Goal: Task Accomplishment & Management: Use online tool/utility

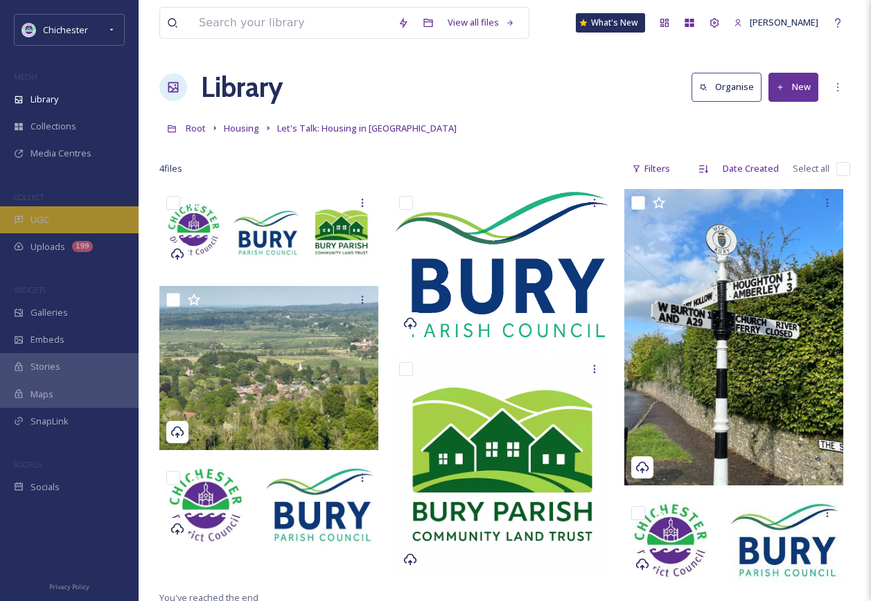
click at [80, 210] on div "UGC" at bounding box center [69, 219] width 139 height 27
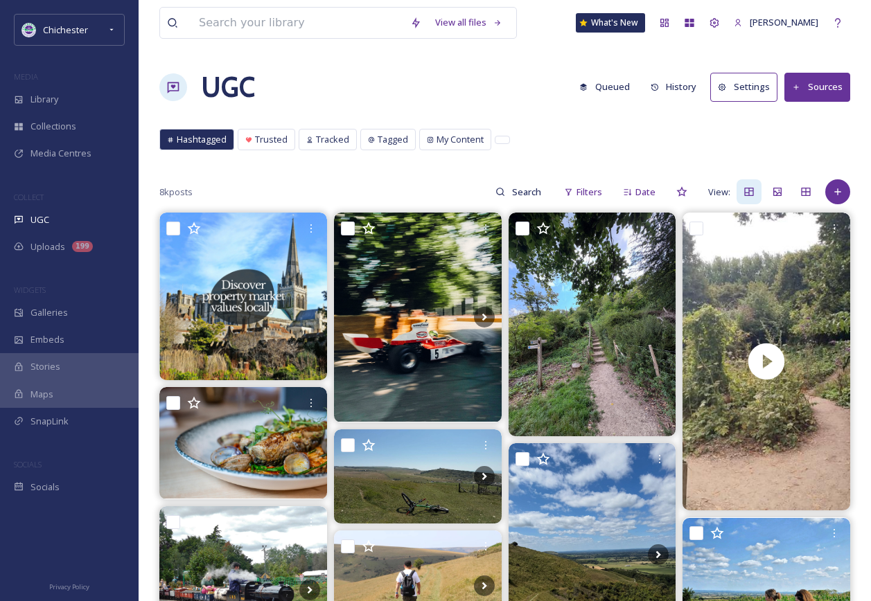
click at [614, 88] on button "Queued" at bounding box center [604, 86] width 64 height 27
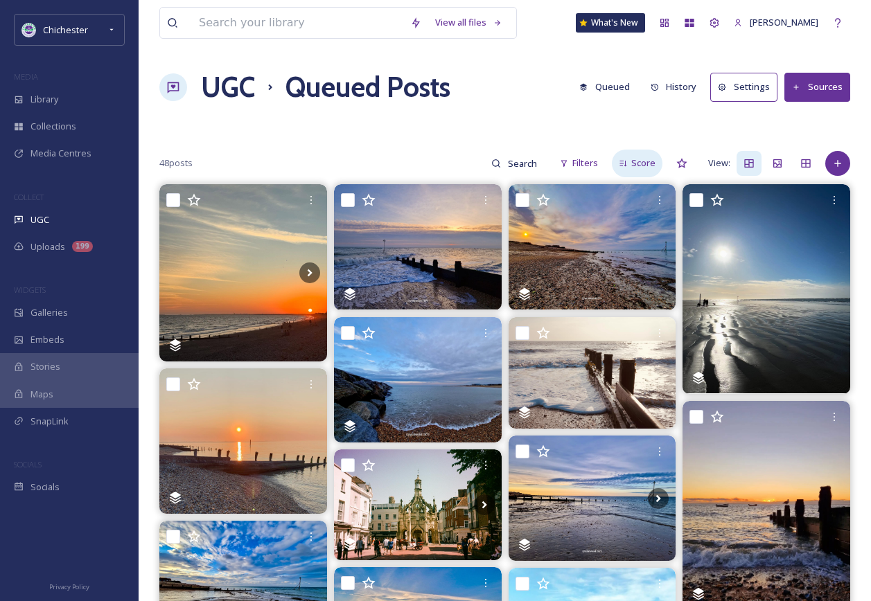
click at [657, 156] on div "Score" at bounding box center [637, 163] width 51 height 27
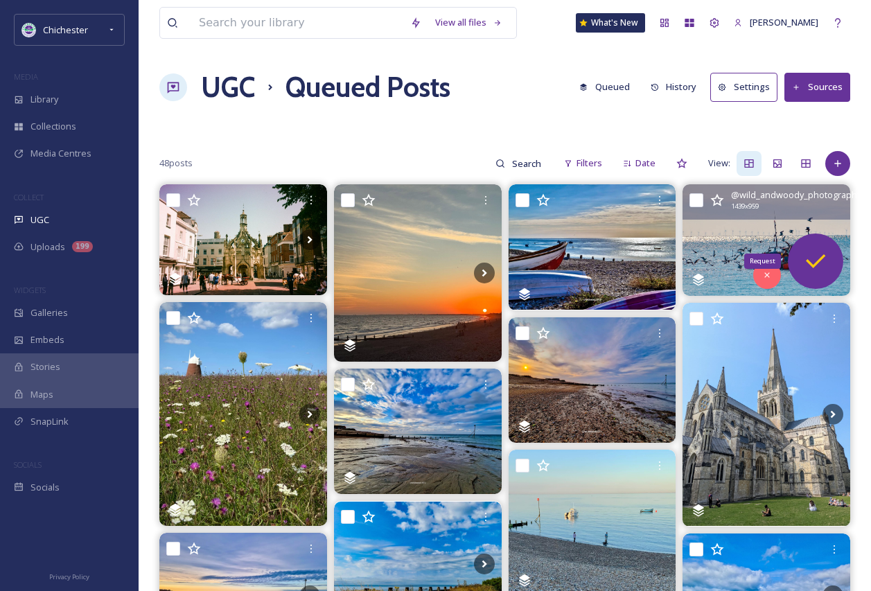
click at [823, 269] on icon at bounding box center [816, 261] width 28 height 28
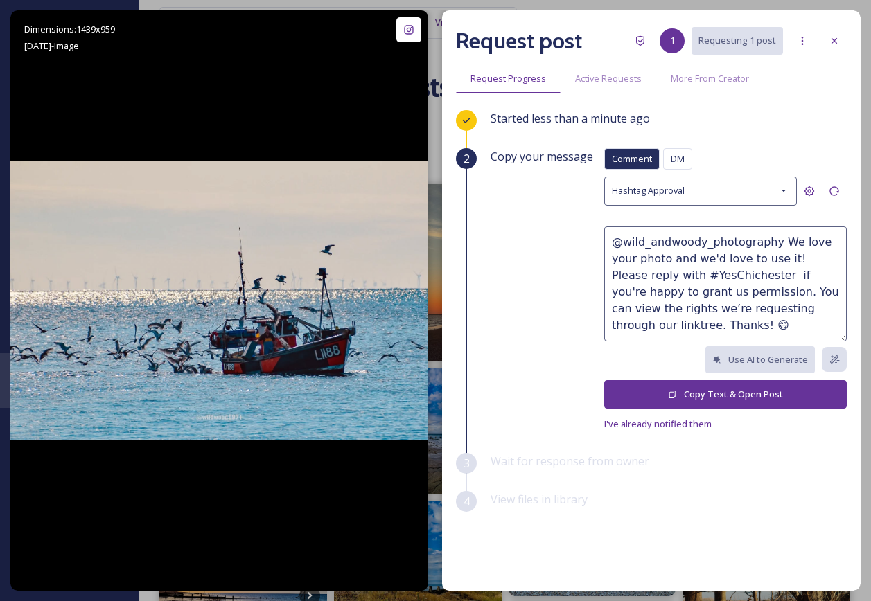
click at [687, 398] on button "Copy Text & Open Post" at bounding box center [725, 394] width 242 height 28
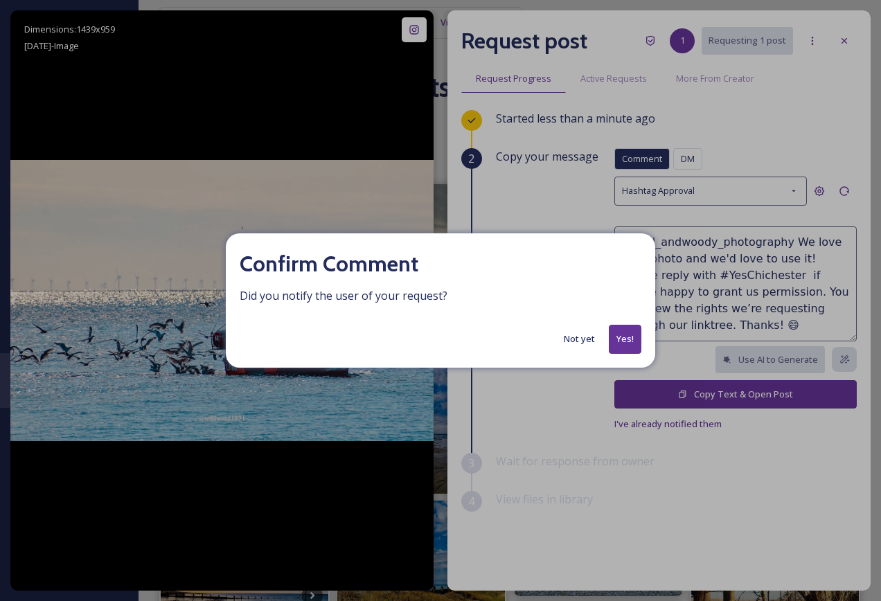
click at [630, 336] on button "Yes!" at bounding box center [625, 339] width 33 height 28
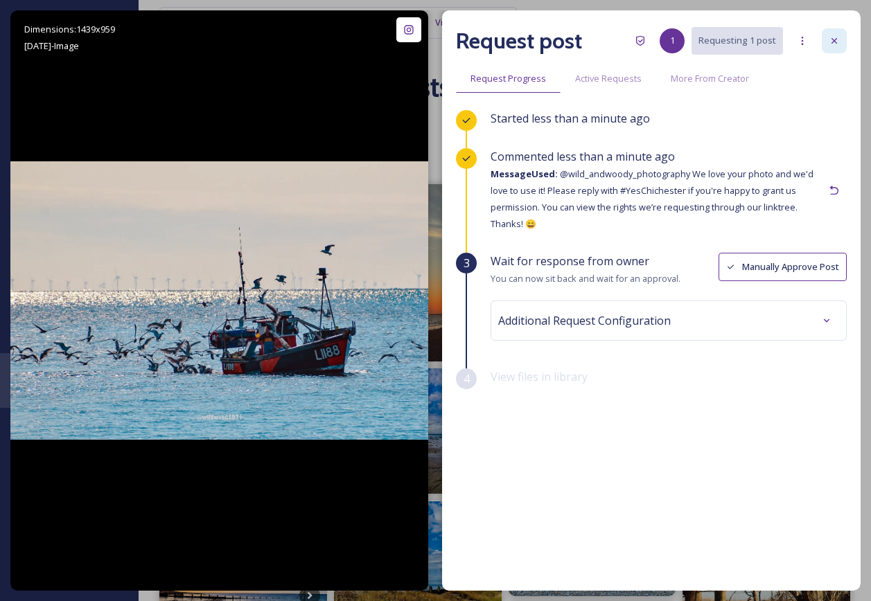
click at [836, 41] on icon at bounding box center [834, 40] width 11 height 11
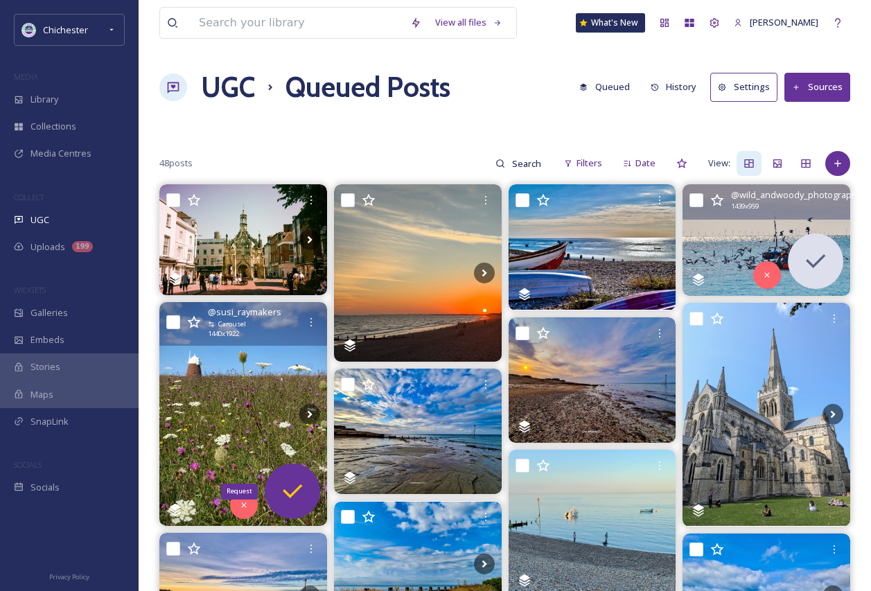
click at [281, 491] on icon at bounding box center [293, 491] width 28 height 28
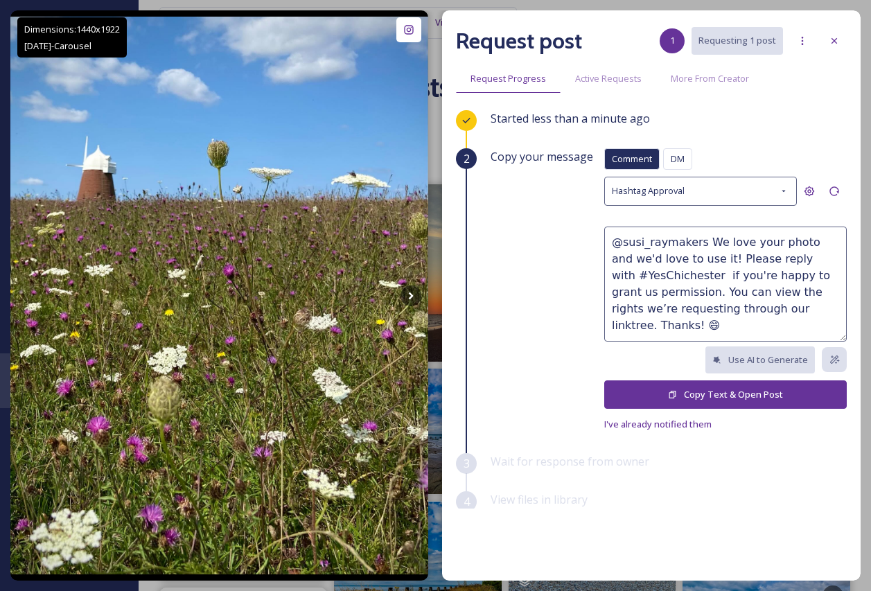
click at [655, 381] on button "Copy Text & Open Post" at bounding box center [725, 394] width 242 height 28
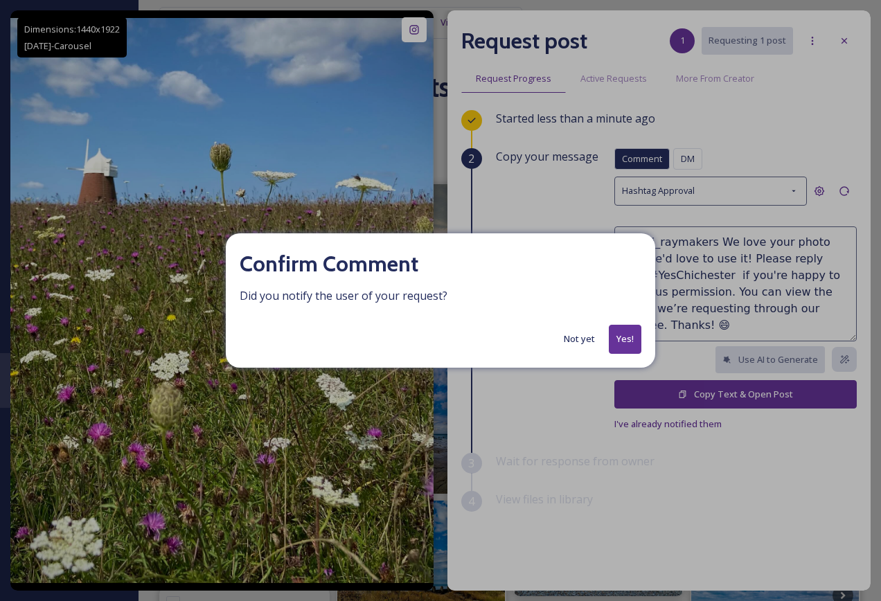
click at [627, 345] on button "Yes!" at bounding box center [625, 339] width 33 height 28
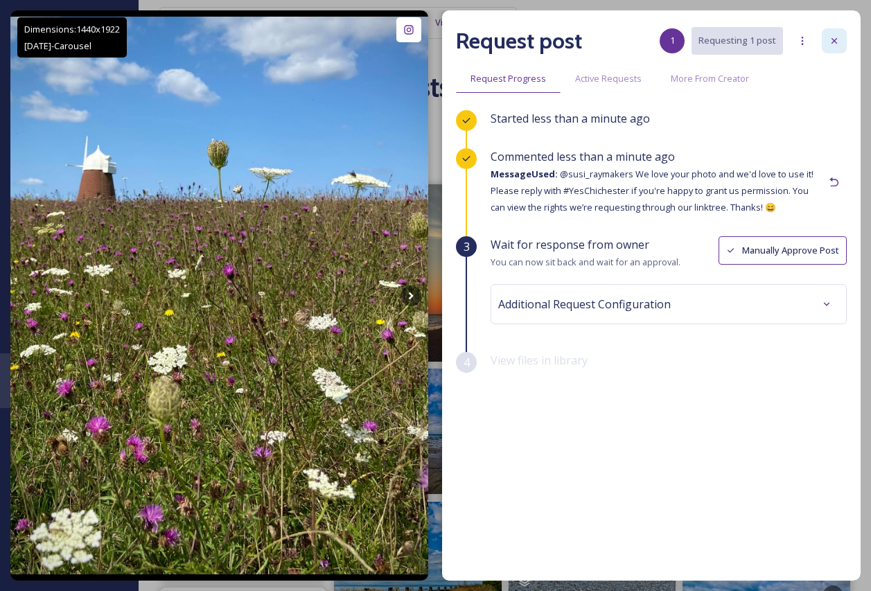
click at [824, 35] on div at bounding box center [834, 40] width 25 height 25
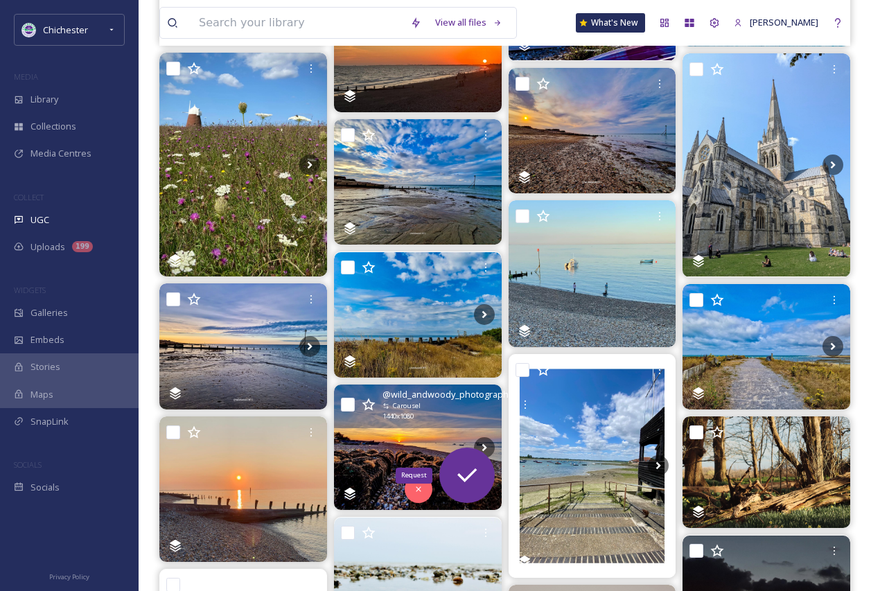
scroll to position [277, 0]
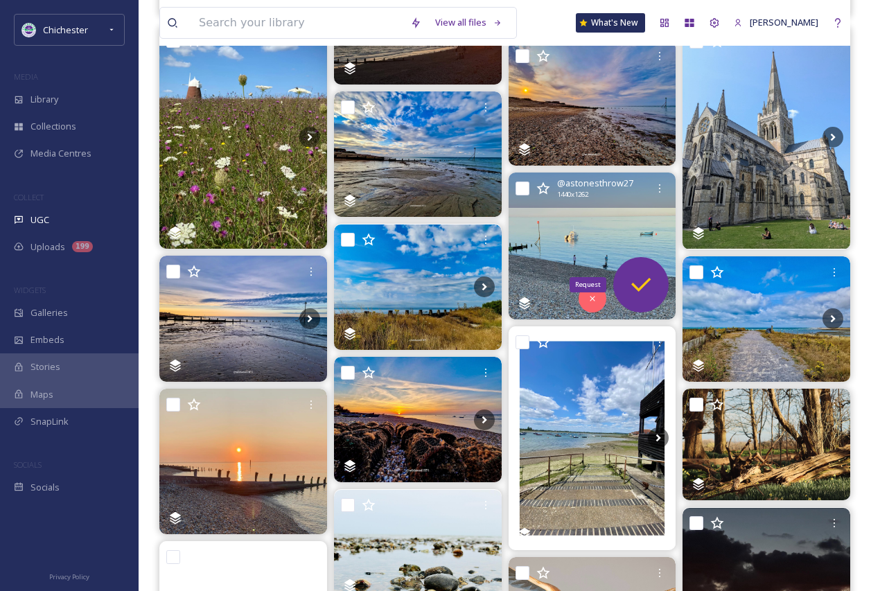
click at [633, 282] on icon at bounding box center [641, 285] width 28 height 28
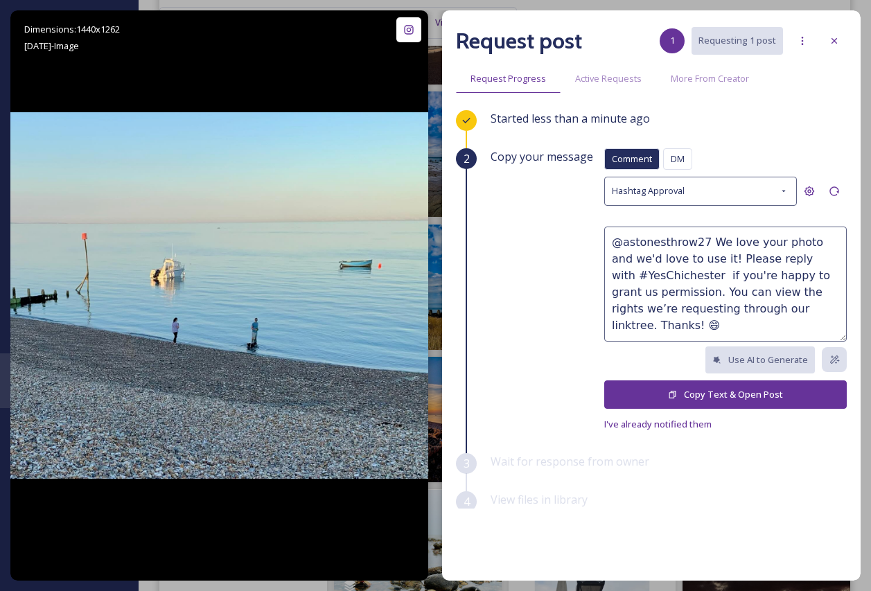
click at [637, 397] on button "Copy Text & Open Post" at bounding box center [725, 394] width 242 height 28
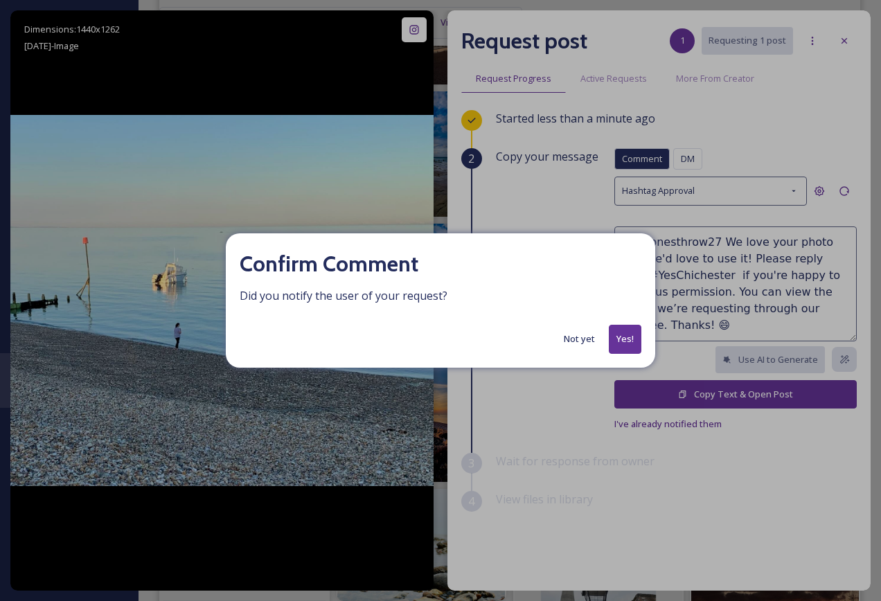
click at [621, 335] on button "Yes!" at bounding box center [625, 339] width 33 height 28
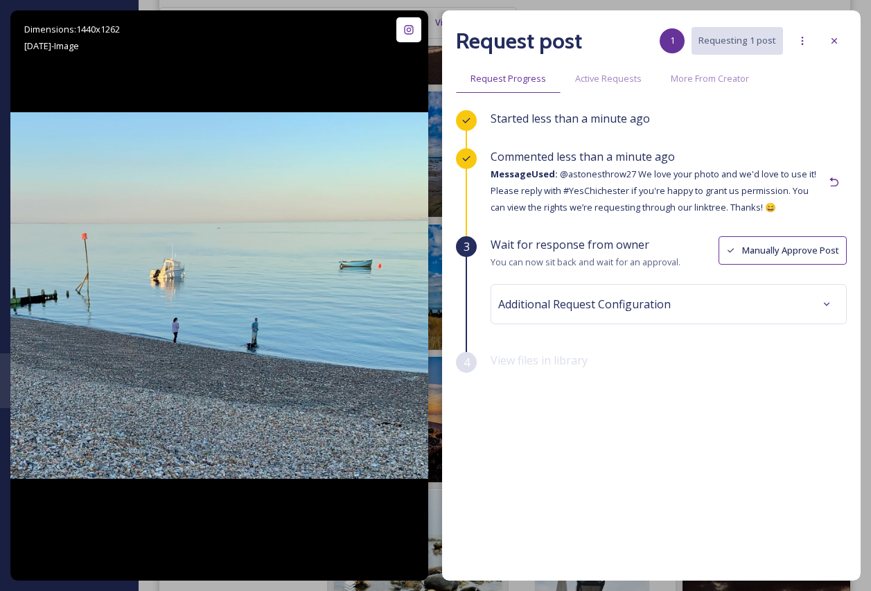
click at [827, 55] on div "Request post 1 Requesting 1 post" at bounding box center [651, 40] width 391 height 33
click at [829, 51] on div at bounding box center [834, 40] width 25 height 25
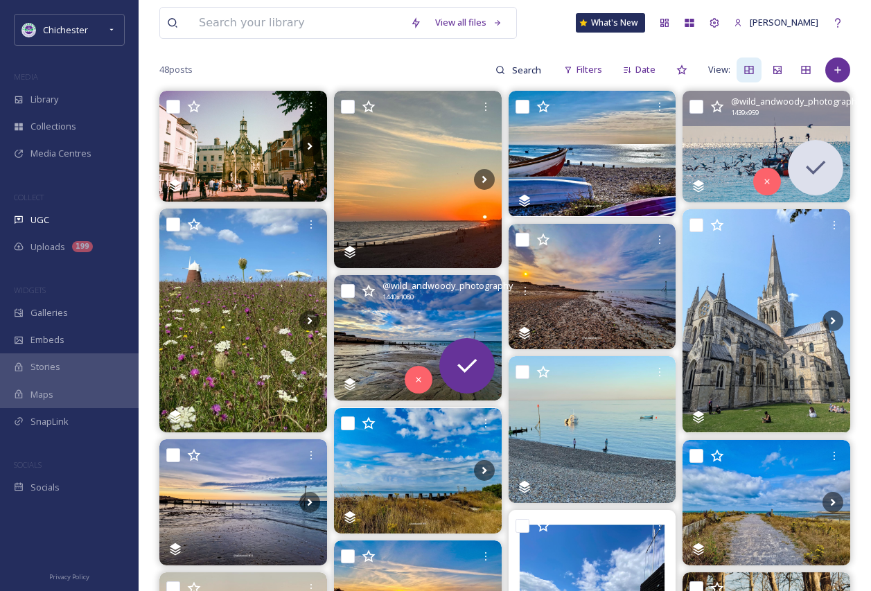
scroll to position [69, 0]
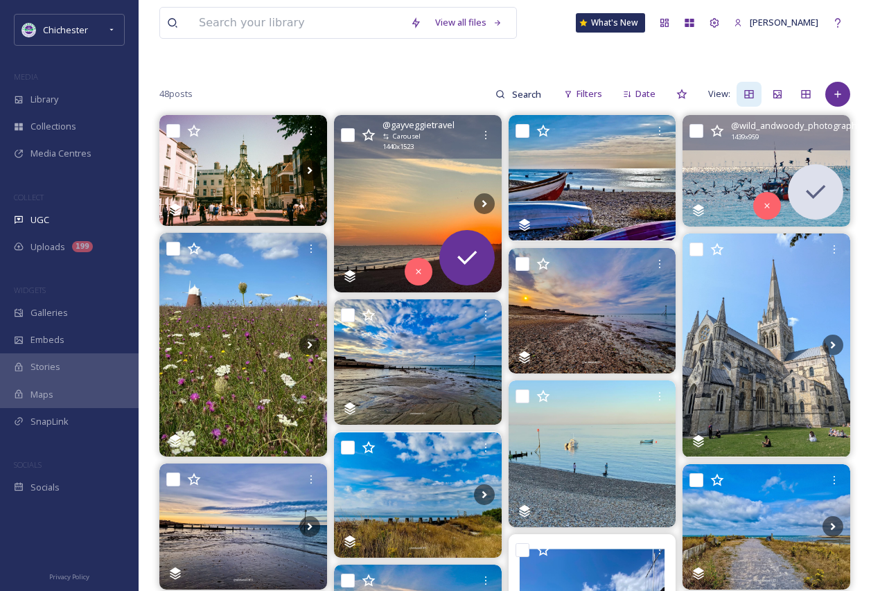
click at [416, 205] on img at bounding box center [418, 203] width 168 height 177
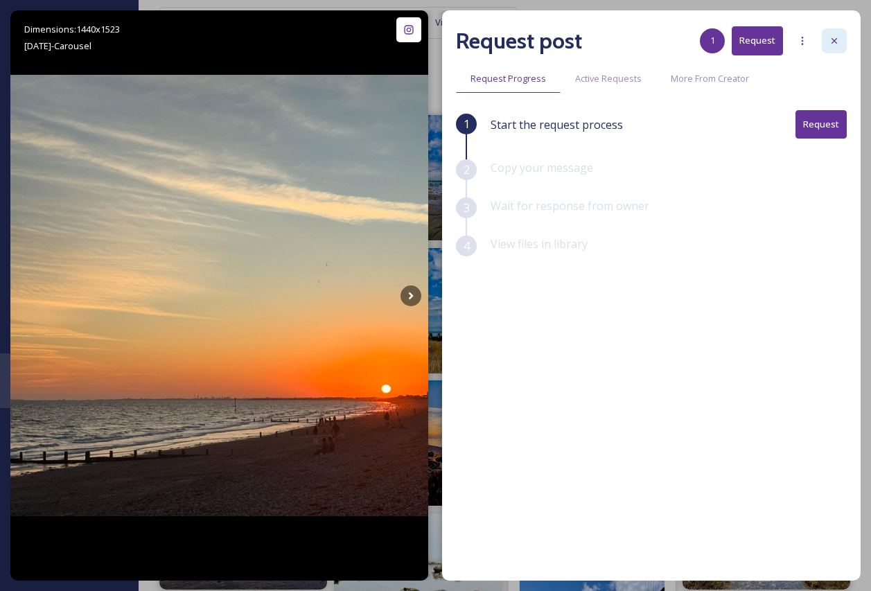
click at [835, 45] on icon at bounding box center [834, 40] width 11 height 11
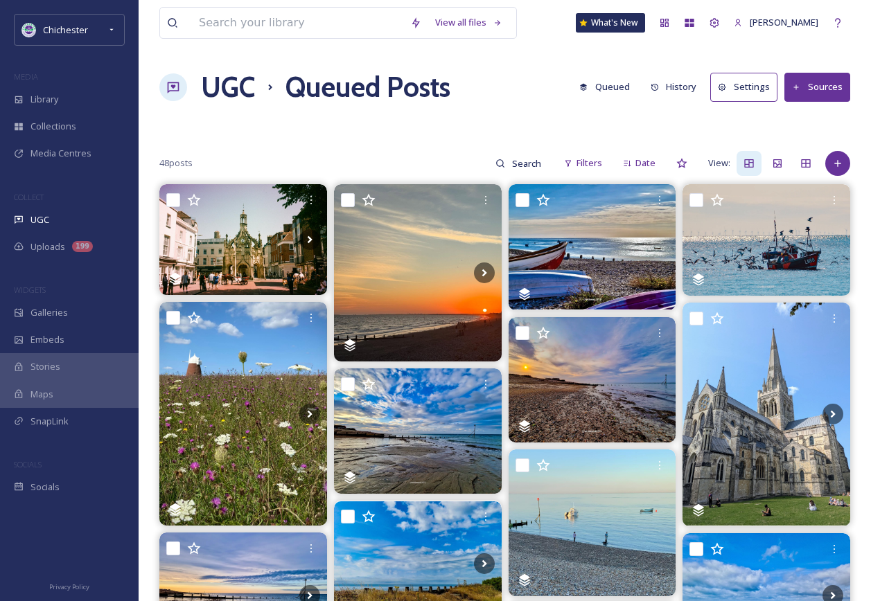
click at [250, 85] on h1 "UGC" at bounding box center [228, 88] width 54 height 42
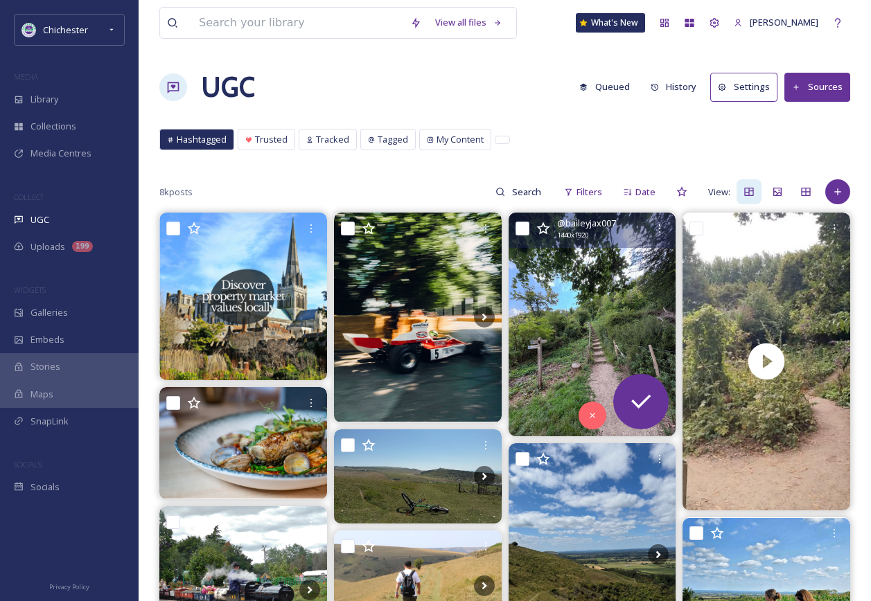
click at [596, 333] on img at bounding box center [593, 324] width 168 height 223
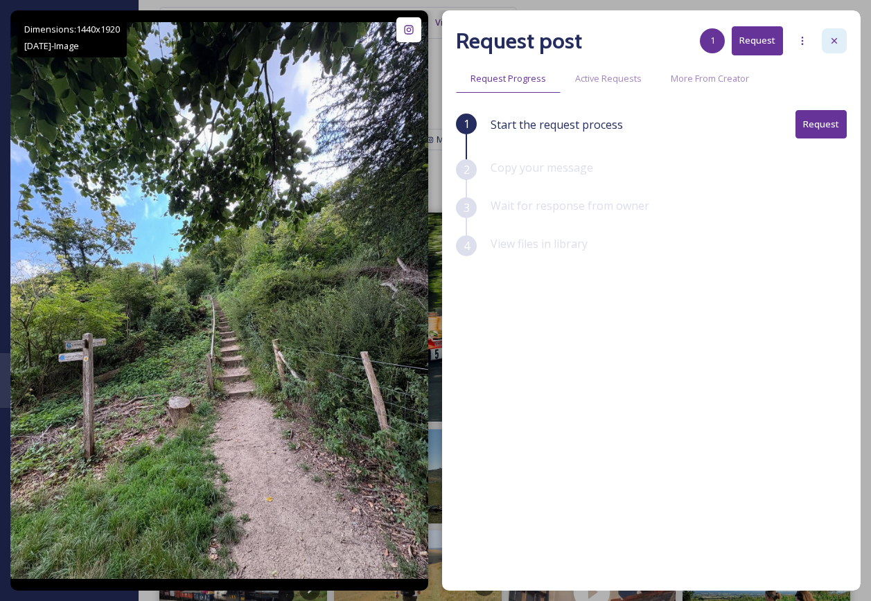
click at [831, 30] on div at bounding box center [834, 40] width 25 height 25
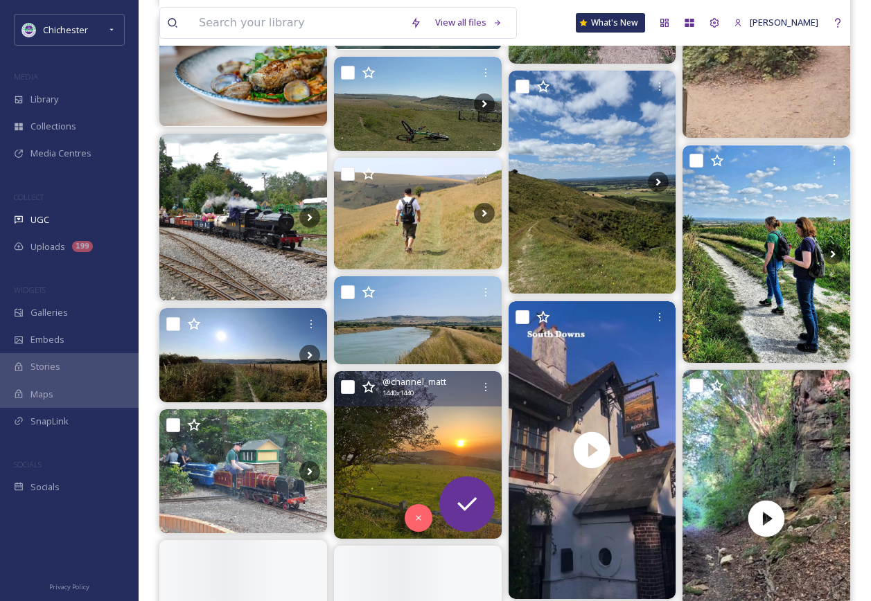
scroll to position [416, 0]
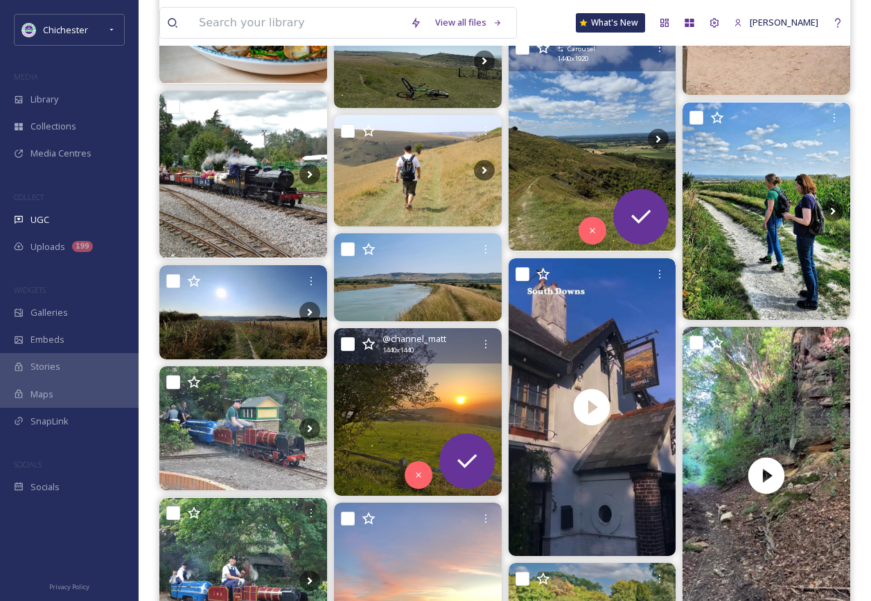
click at [591, 149] on img at bounding box center [593, 139] width 168 height 223
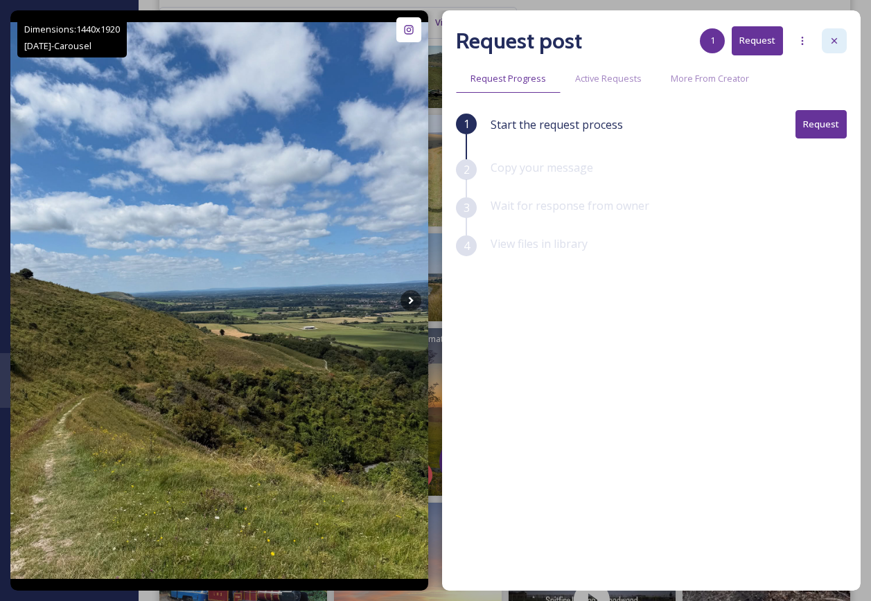
click at [831, 38] on icon at bounding box center [834, 40] width 11 height 11
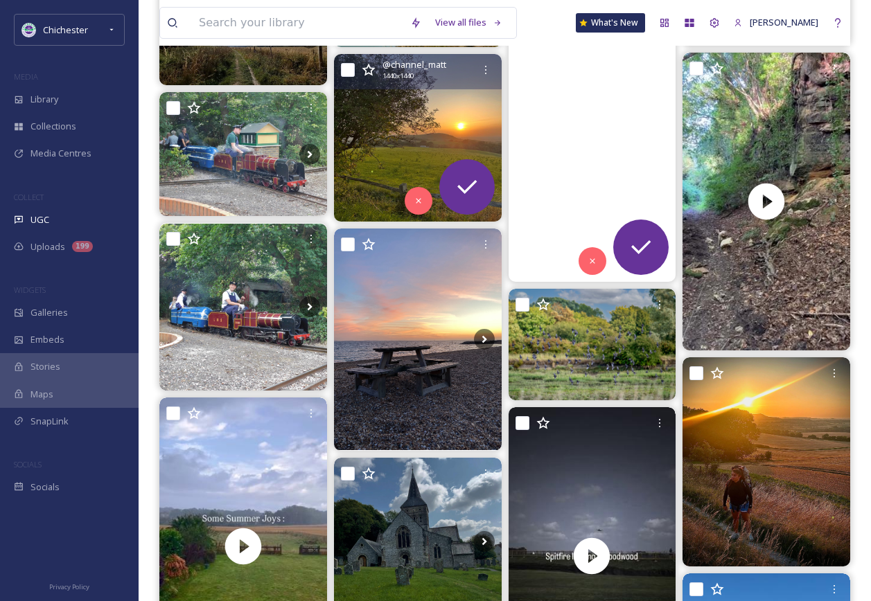
scroll to position [693, 0]
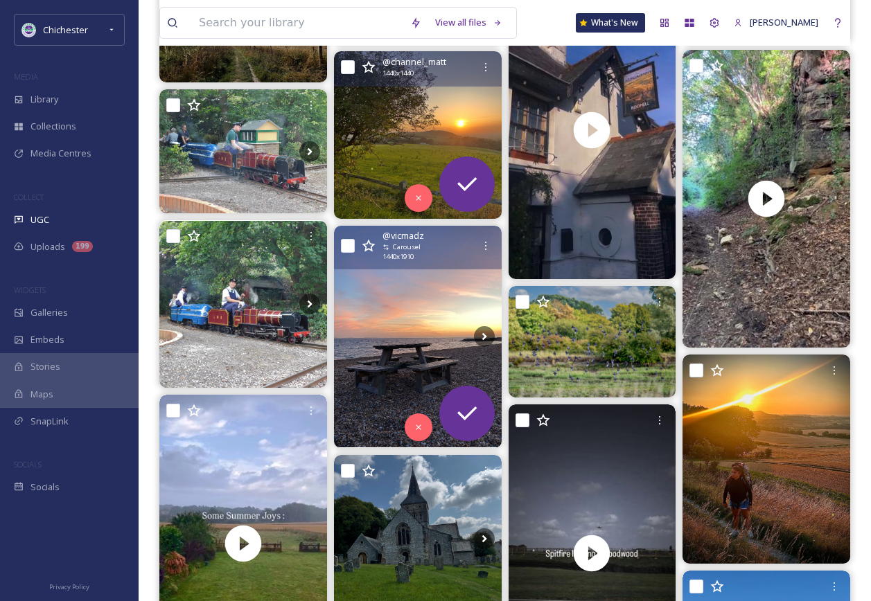
click at [421, 314] on img at bounding box center [418, 337] width 168 height 222
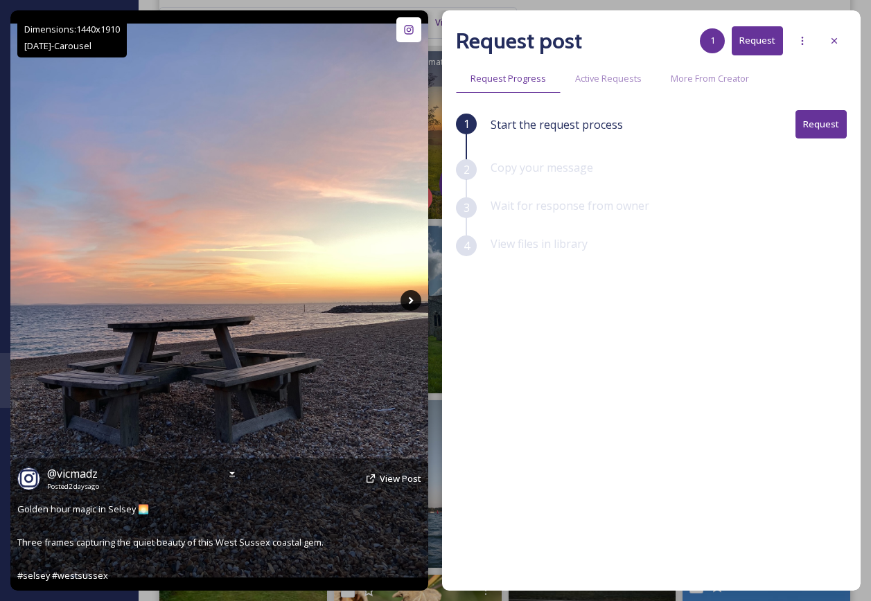
click at [415, 308] on icon at bounding box center [410, 300] width 21 height 21
click at [409, 305] on icon at bounding box center [410, 300] width 21 height 21
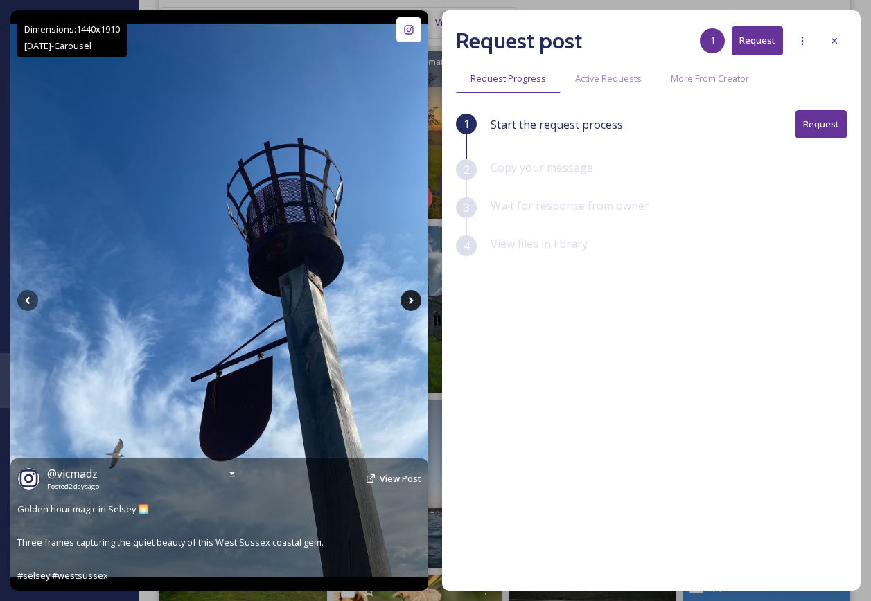
click at [409, 305] on icon at bounding box center [410, 300] width 21 height 21
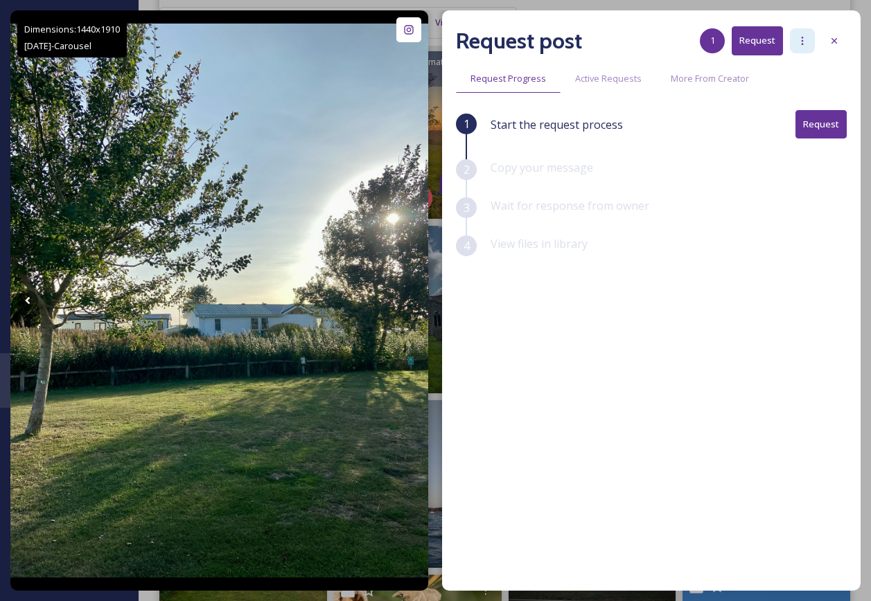
click at [797, 41] on icon at bounding box center [802, 40] width 11 height 11
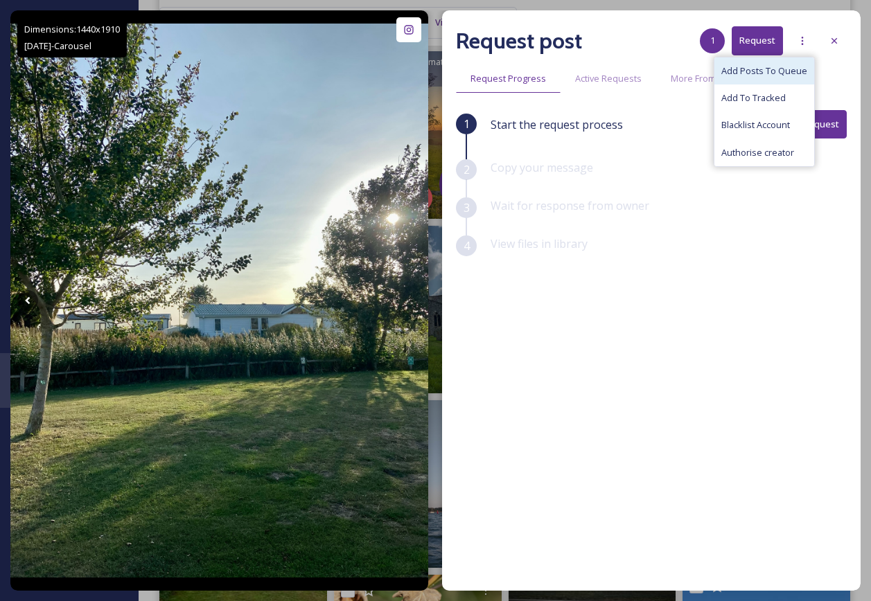
click at [779, 76] on span "Add Posts To Queue" at bounding box center [764, 70] width 86 height 13
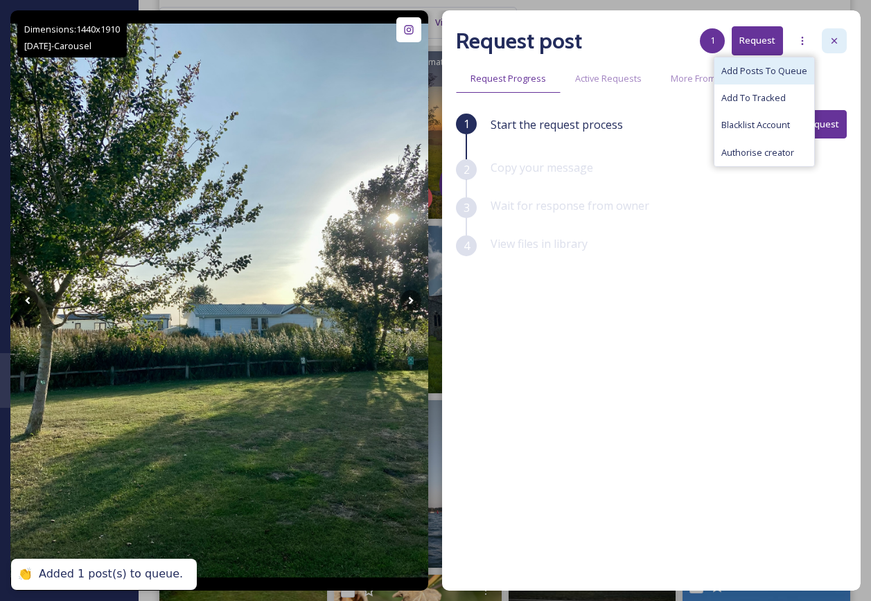
click at [837, 36] on icon at bounding box center [834, 40] width 11 height 11
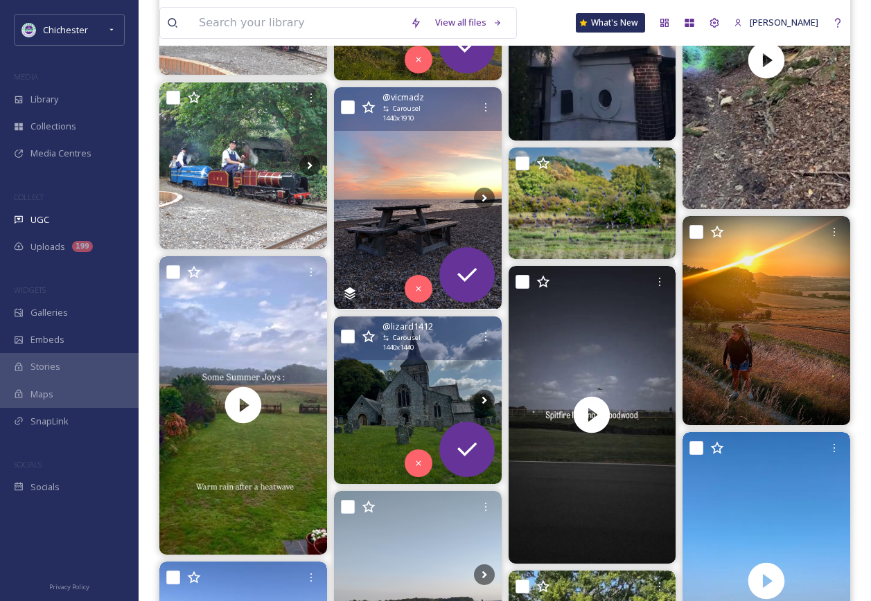
scroll to position [1039, 0]
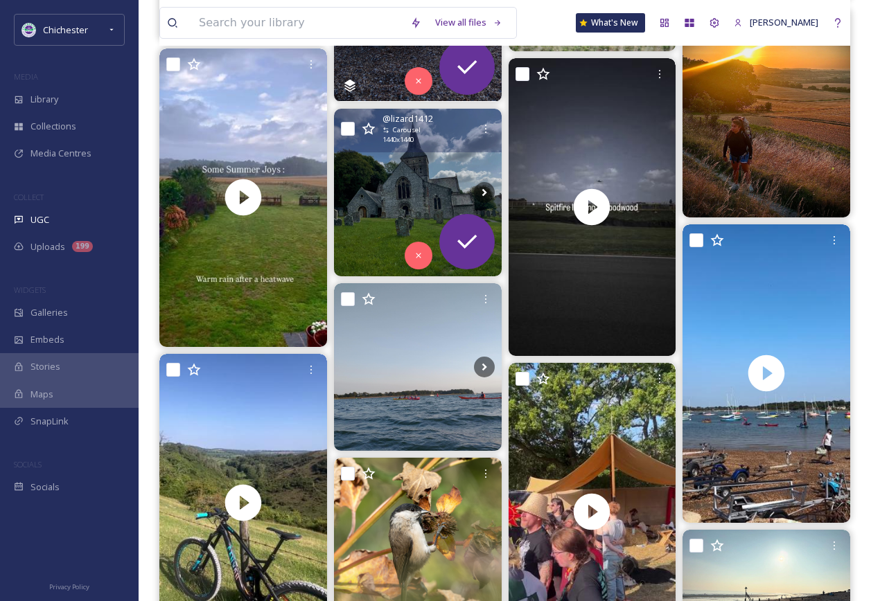
click at [394, 205] on img at bounding box center [418, 193] width 168 height 168
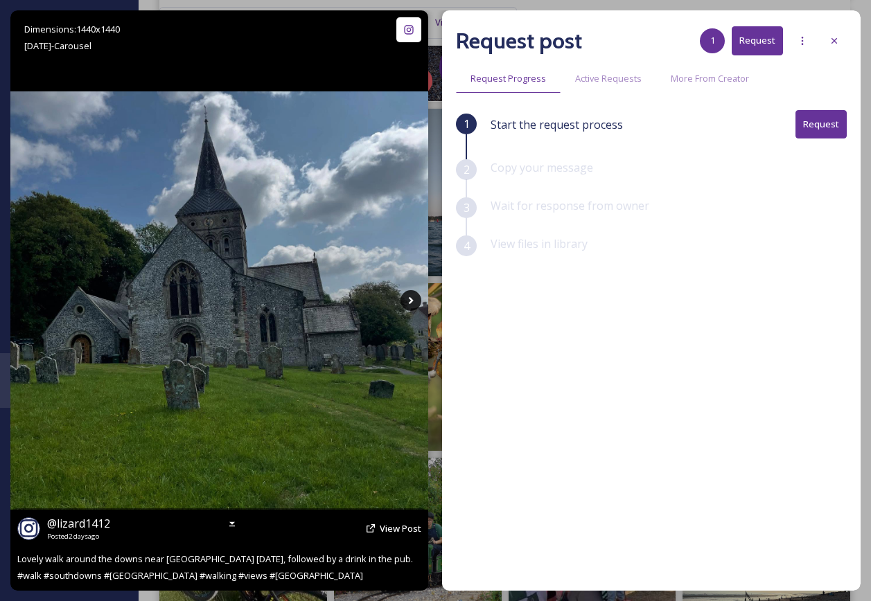
click at [411, 303] on icon at bounding box center [411, 301] width 5 height 8
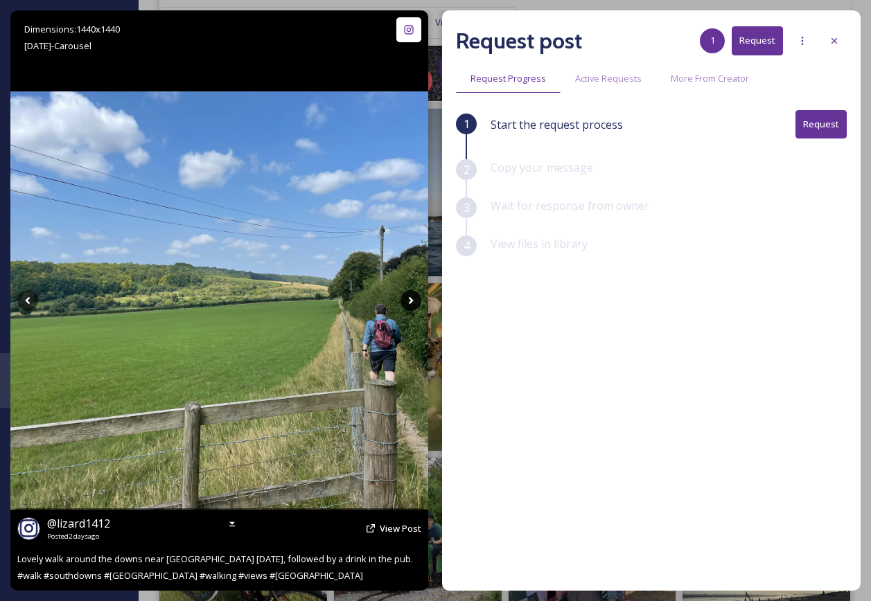
click at [411, 303] on icon at bounding box center [411, 301] width 5 height 8
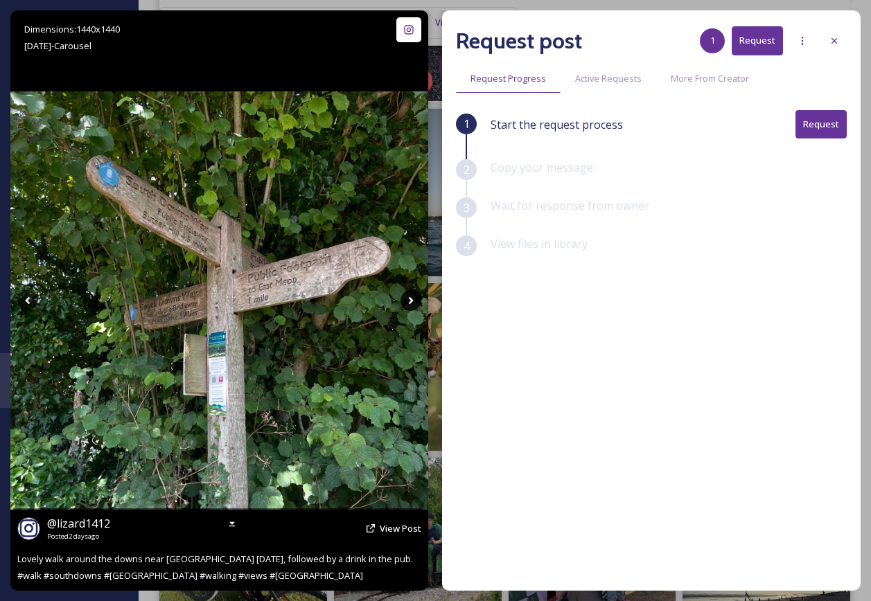
click at [409, 303] on icon at bounding box center [411, 301] width 5 height 8
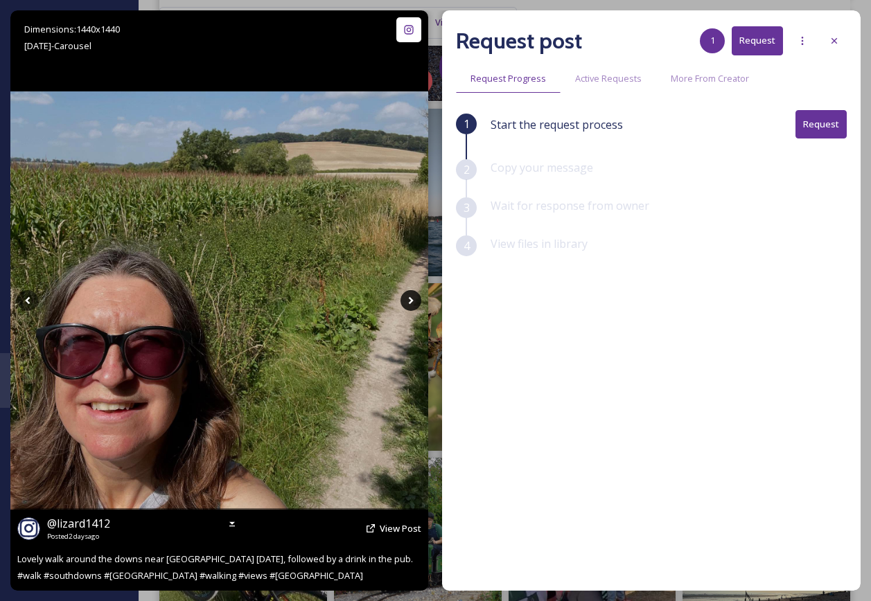
click at [409, 305] on icon at bounding box center [410, 300] width 21 height 21
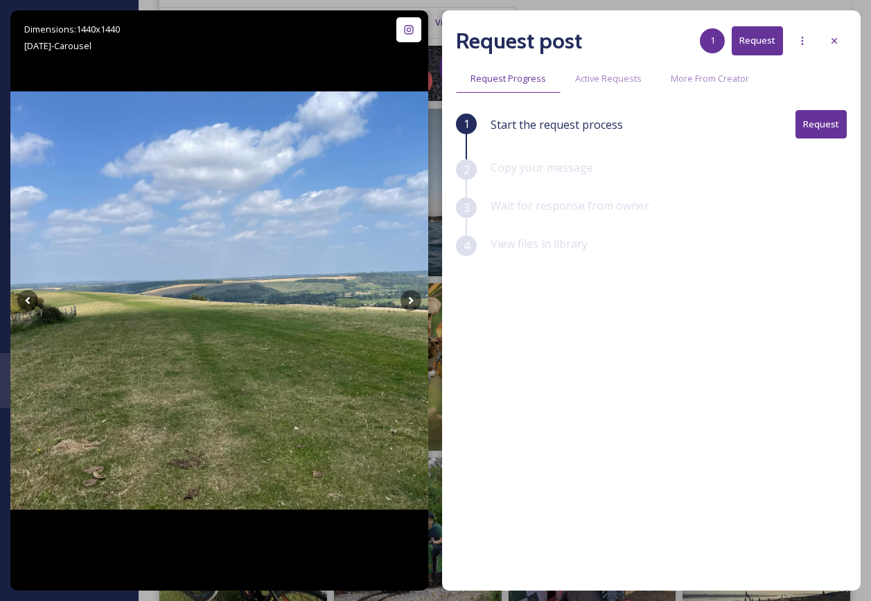
click at [830, 24] on div "Request post 1 Request" at bounding box center [651, 40] width 391 height 33
click at [832, 44] on icon at bounding box center [834, 40] width 11 height 11
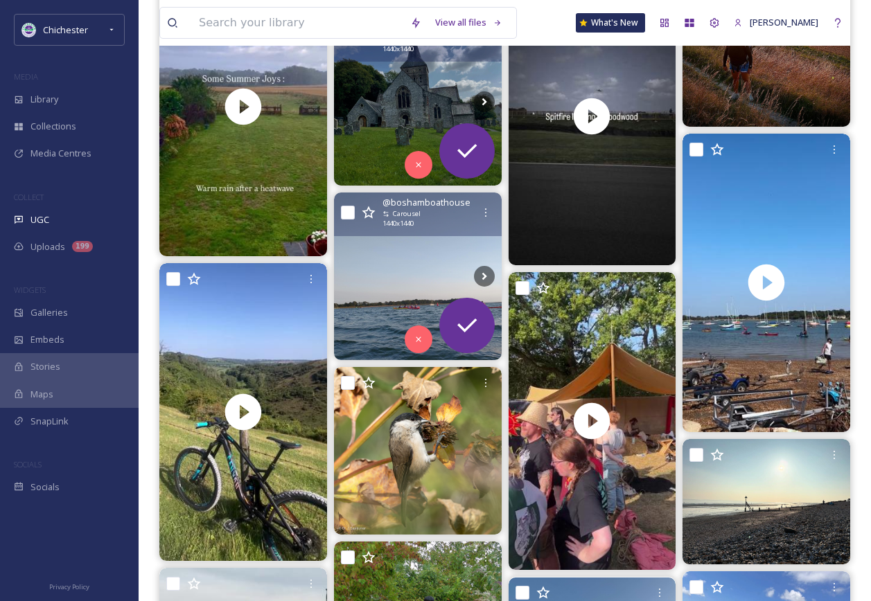
scroll to position [1316, 0]
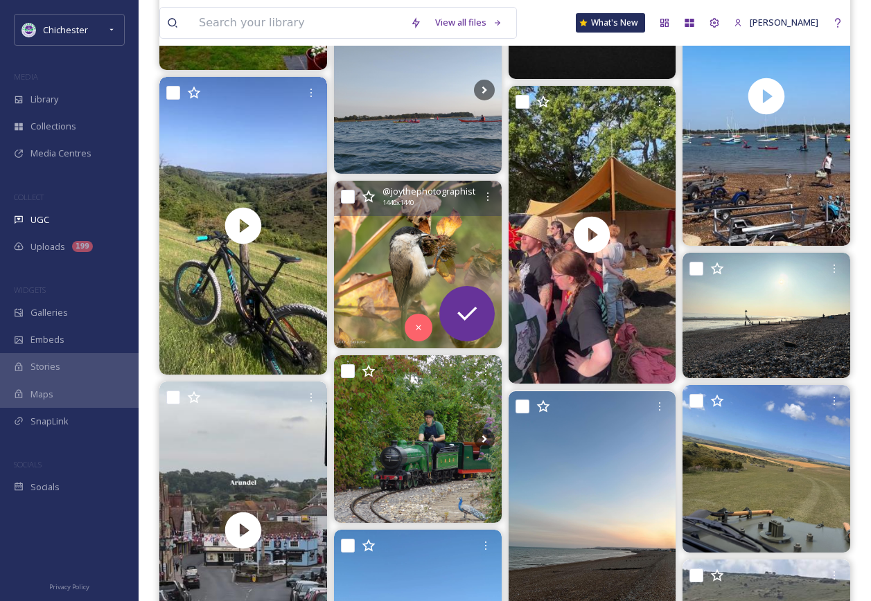
click at [407, 249] on img at bounding box center [418, 265] width 168 height 168
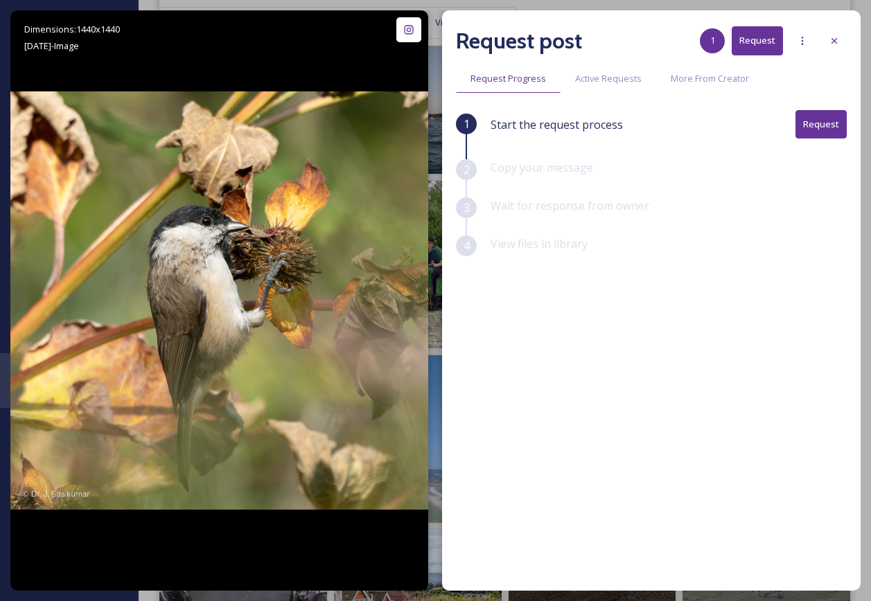
click at [847, 35] on div "Request post 1 Request Request Progress Active Requests More From Creator 1 Sta…" at bounding box center [651, 300] width 418 height 581
click at [840, 35] on div at bounding box center [834, 40] width 25 height 25
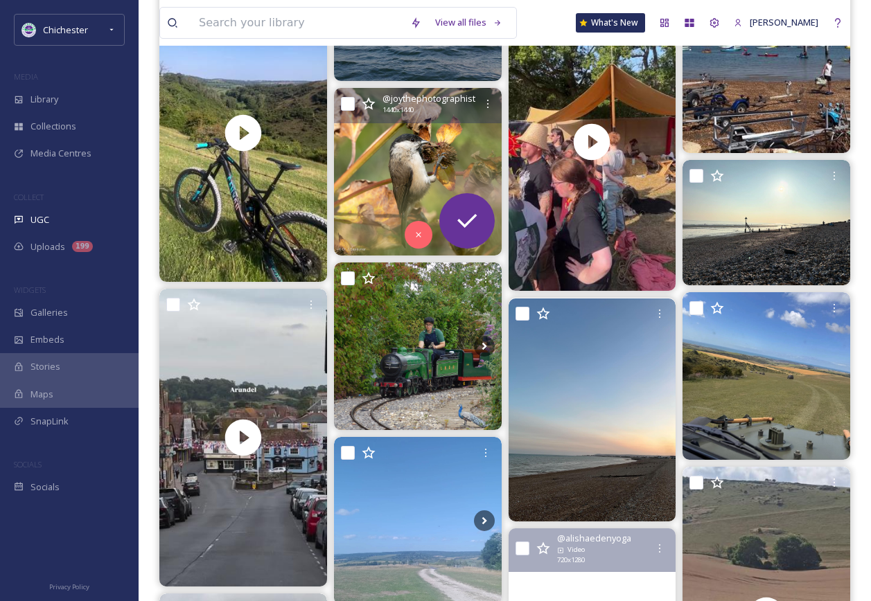
scroll to position [1663, 0]
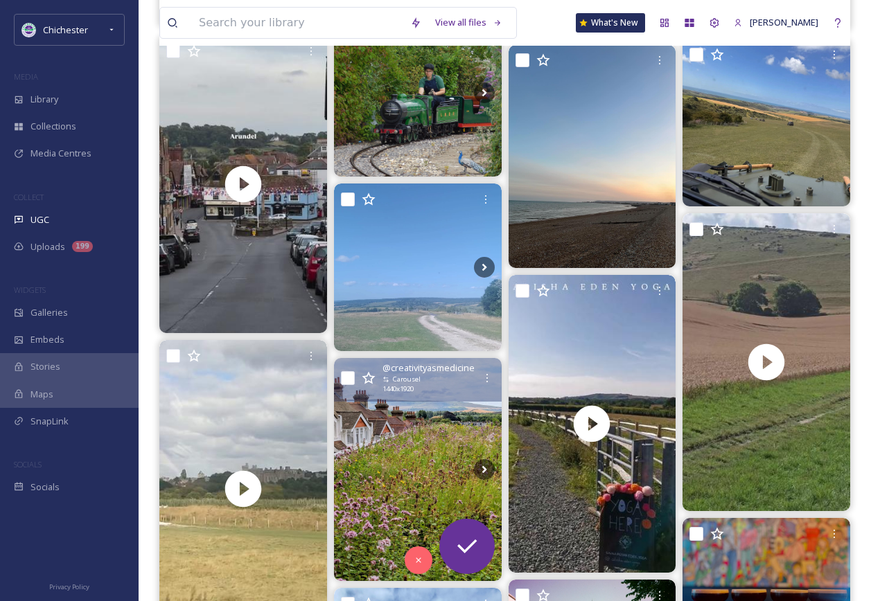
click at [432, 434] on img at bounding box center [418, 469] width 168 height 223
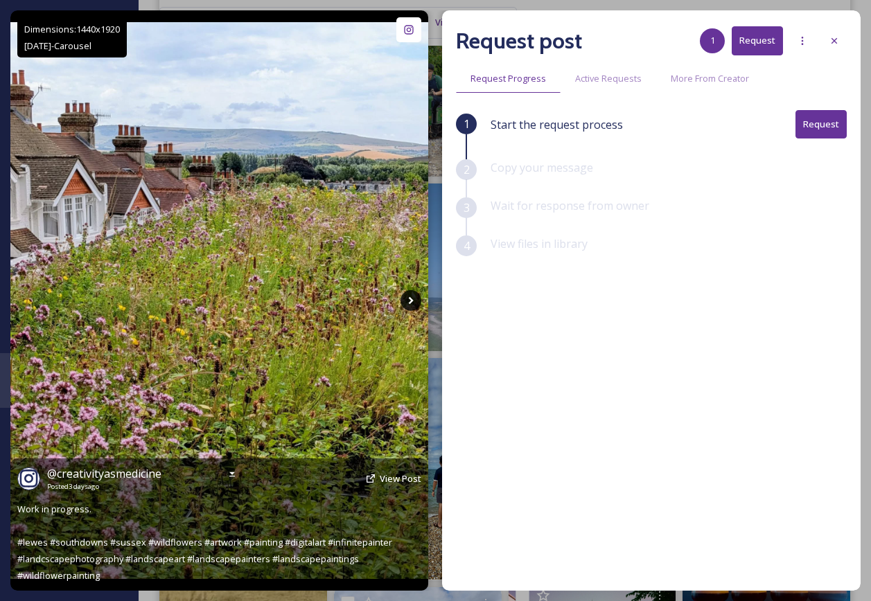
click at [403, 299] on icon at bounding box center [410, 300] width 21 height 21
click at [406, 300] on icon at bounding box center [410, 300] width 21 height 21
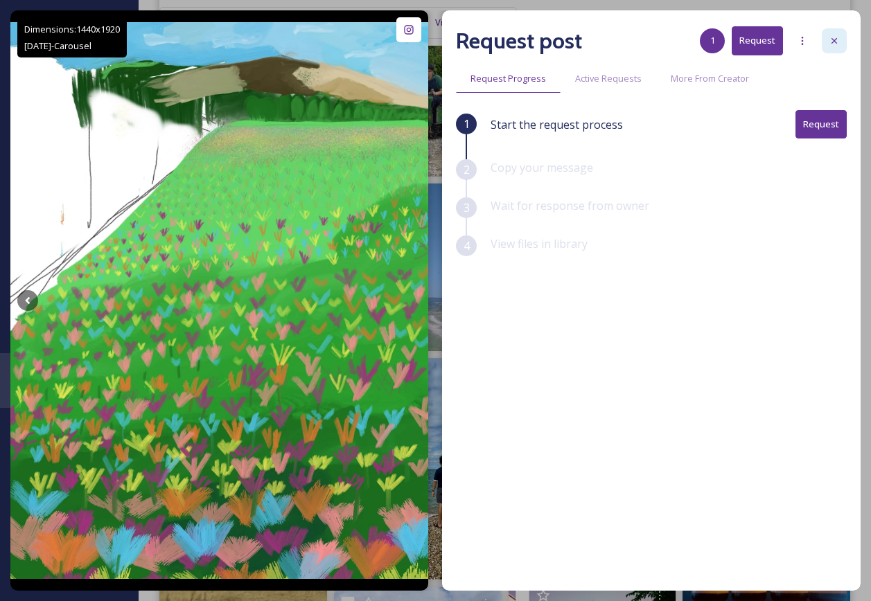
click at [838, 34] on div at bounding box center [834, 40] width 25 height 25
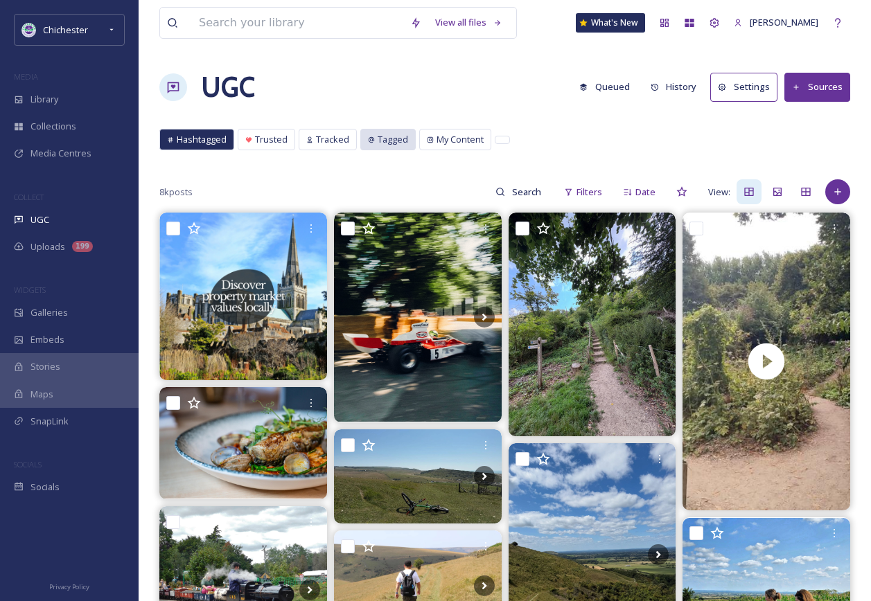
click at [389, 134] on span "Tagged" at bounding box center [393, 139] width 30 height 13
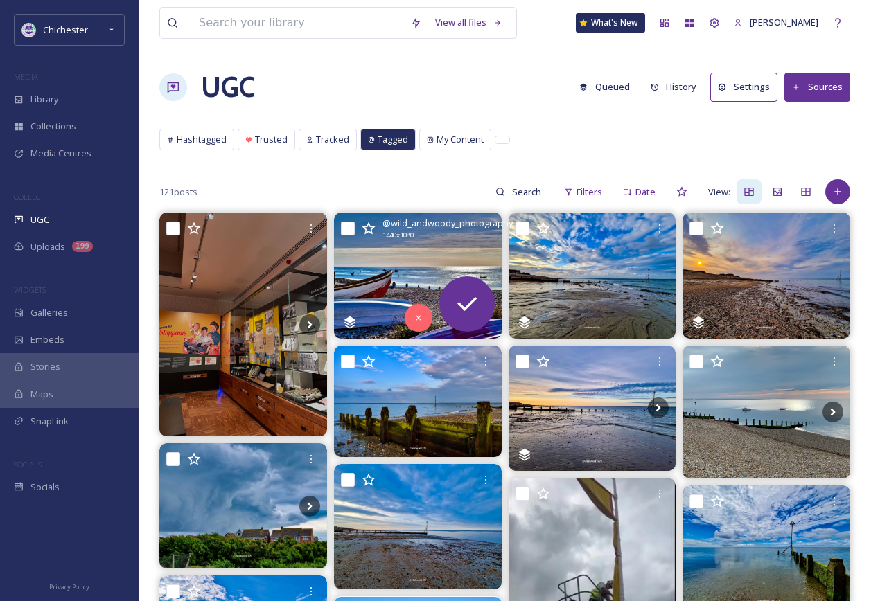
click at [418, 267] on img at bounding box center [418, 275] width 168 height 125
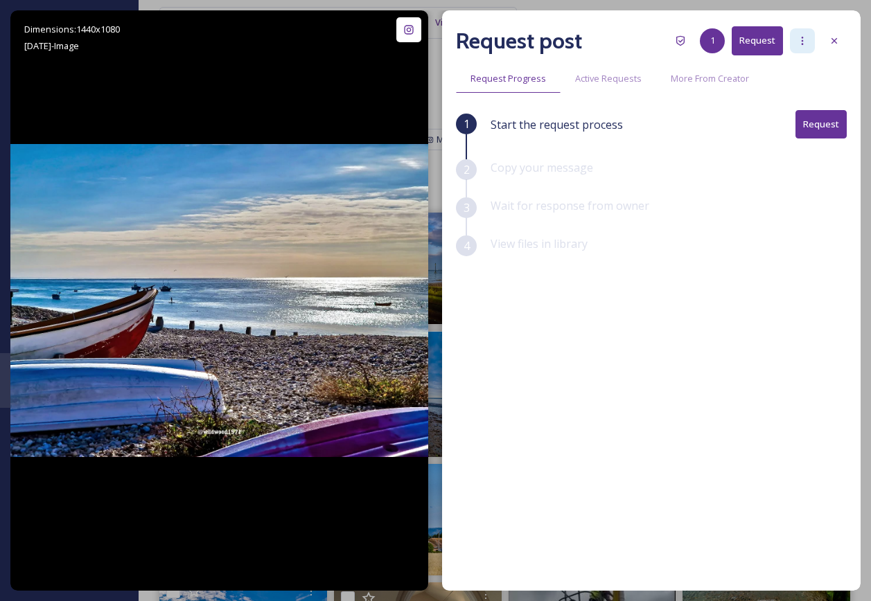
click at [808, 40] on div at bounding box center [802, 40] width 25 height 25
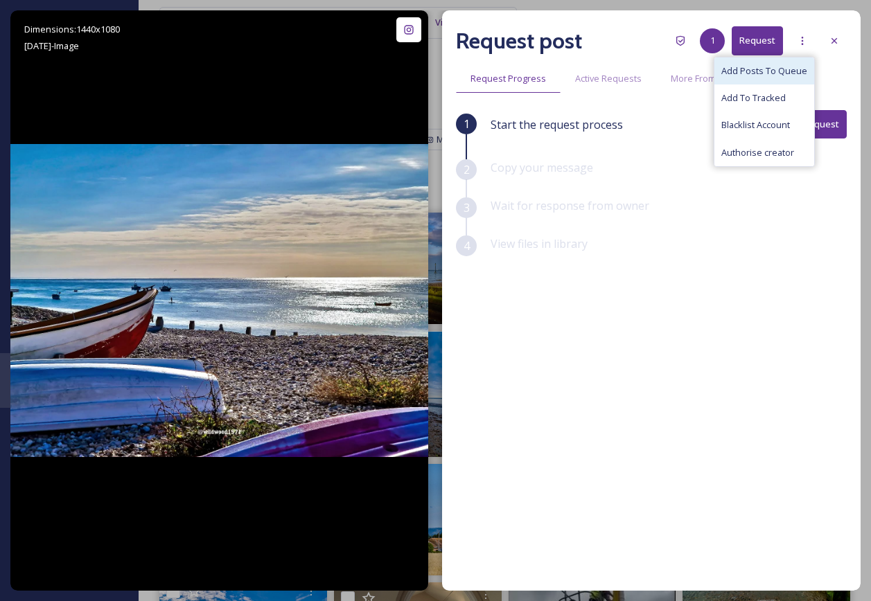
click at [784, 72] on span "Add Posts To Queue" at bounding box center [764, 70] width 86 height 13
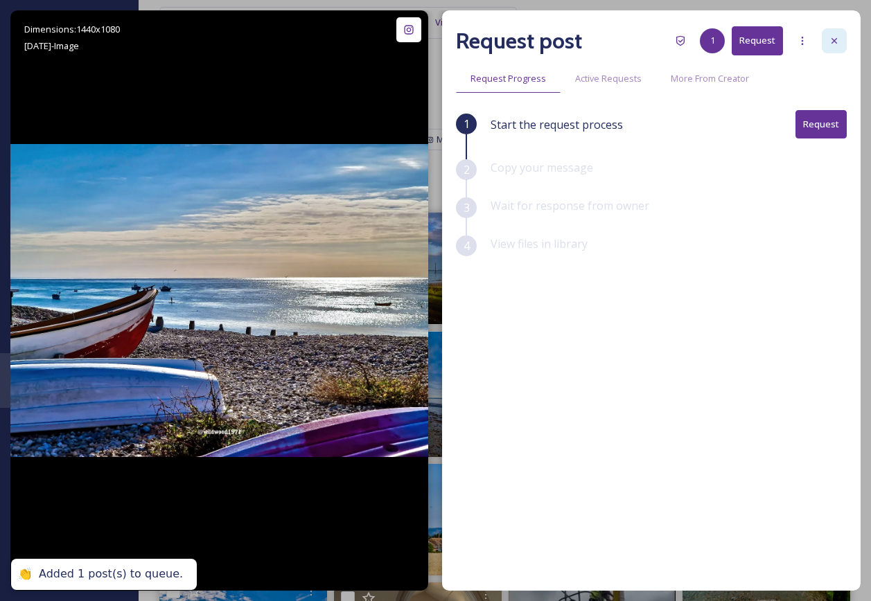
click at [830, 39] on icon at bounding box center [834, 40] width 11 height 11
